Goal: Check status

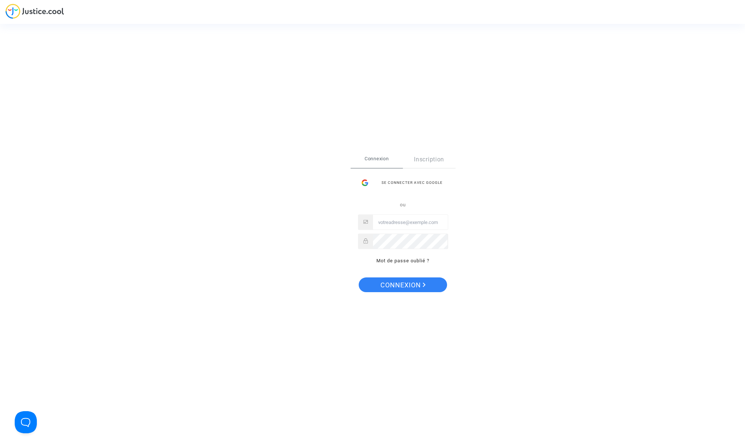
type input "[EMAIL_ADDRESS][DOMAIN_NAME]"
click at [407, 284] on span "Connexion" at bounding box center [403, 284] width 45 height 15
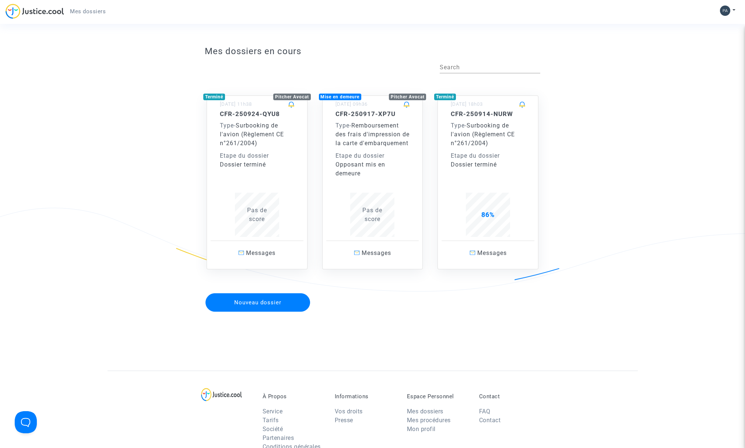
click at [264, 141] on div "Type - Surbooking de l'avion (Règlement CE n°261/2004)" at bounding box center [257, 134] width 74 height 27
